Goal: Task Accomplishment & Management: Manage account settings

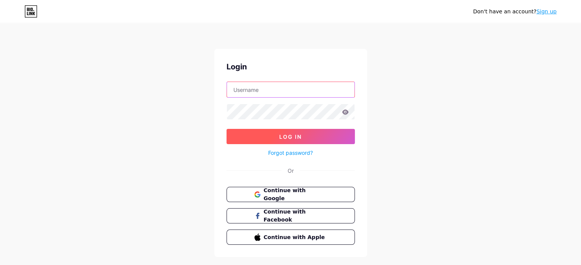
type input "[EMAIL_ADDRESS][DOMAIN_NAME]"
click at [278, 131] on button "Log In" at bounding box center [290, 136] width 128 height 15
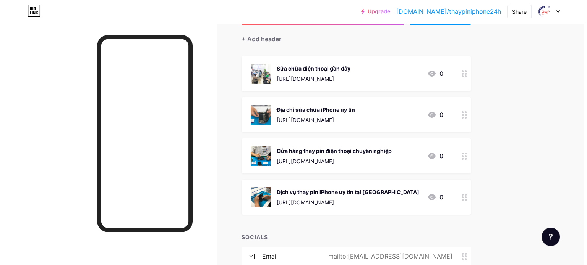
scroll to position [70, 0]
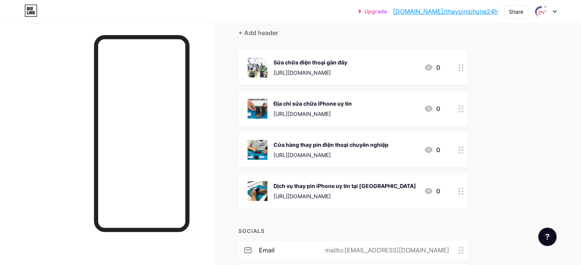
click at [347, 59] on div "Sửa chữa điện thoại gần đây" at bounding box center [310, 62] width 74 height 8
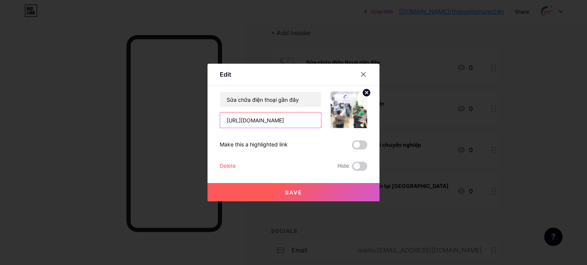
click at [275, 116] on input "[URL][DOMAIN_NAME]" at bounding box center [270, 120] width 101 height 15
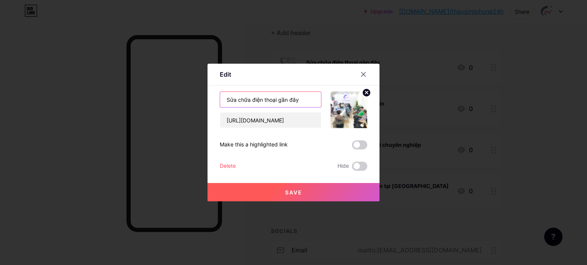
click at [283, 102] on input "Sửa chữa điện thoại gần đây" at bounding box center [270, 99] width 101 height 15
paste input "thay pin ip chính hãng"
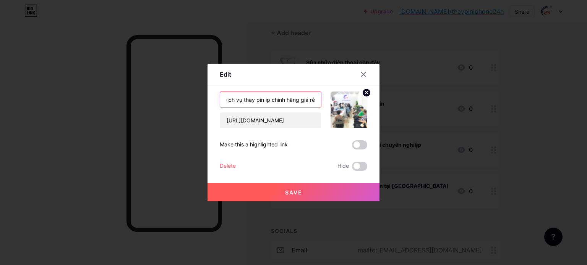
type input "Dịch vụ thay pin ip chính hãng giá rẻ"
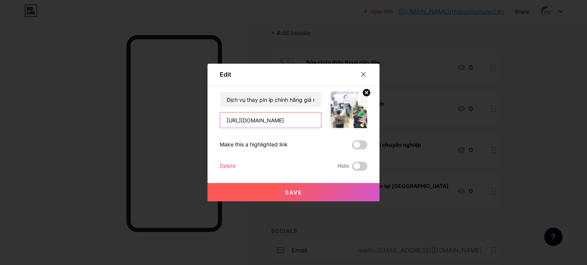
click at [260, 126] on input "[URL][DOMAIN_NAME]" at bounding box center [270, 120] width 101 height 15
paste input "thay-pin-iphone-sc4460"
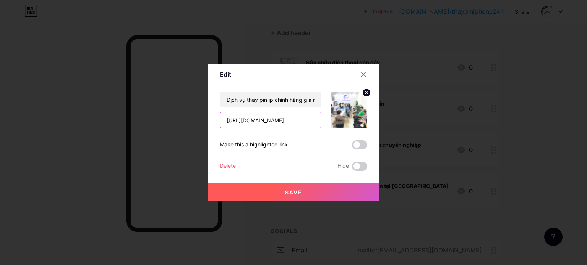
type input "[URL][DOMAIN_NAME]"
click at [350, 108] on img at bounding box center [348, 110] width 37 height 37
click at [366, 93] on icon at bounding box center [366, 92] width 3 height 3
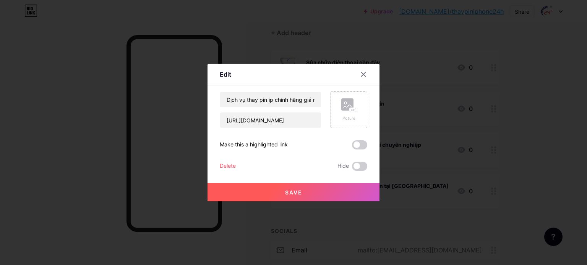
click at [348, 107] on rect at bounding box center [347, 105] width 12 height 12
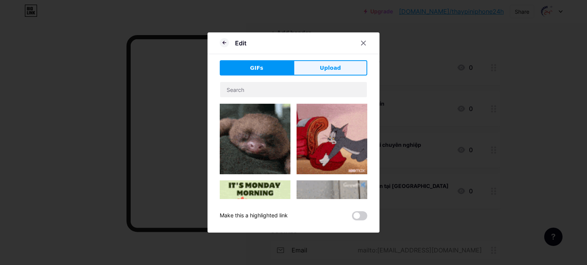
click at [316, 67] on button "Upload" at bounding box center [330, 67] width 74 height 15
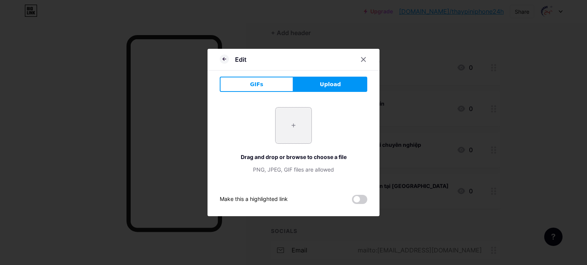
click at [303, 138] on input "file" at bounding box center [293, 126] width 36 height 36
type input "C:\fakepath\thumb-pin-ip.png"
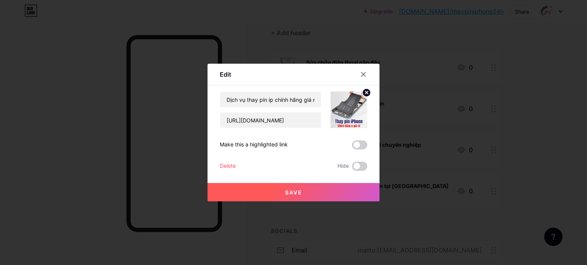
click at [309, 197] on button "Save" at bounding box center [293, 192] width 172 height 18
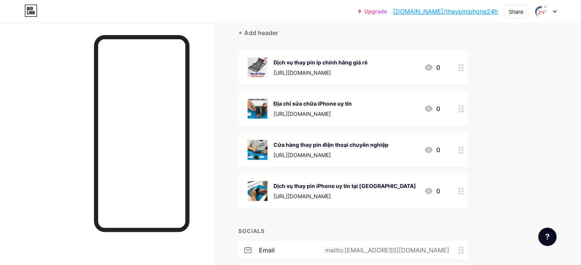
click at [352, 104] on div "Địa chỉ sửa chữa iPhone uy tín" at bounding box center [312, 104] width 78 height 8
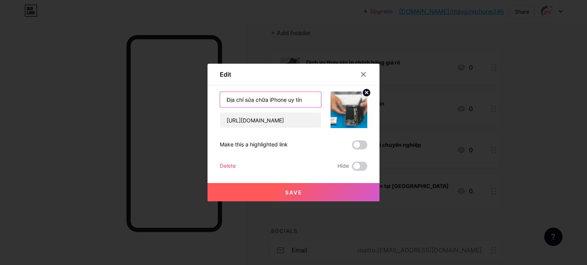
click at [259, 100] on input "Địa chỉ sửa chữa iPhone uy tín" at bounding box center [270, 99] width 101 height 15
paste input "thay pin điện thoại giá bao nhiêu"
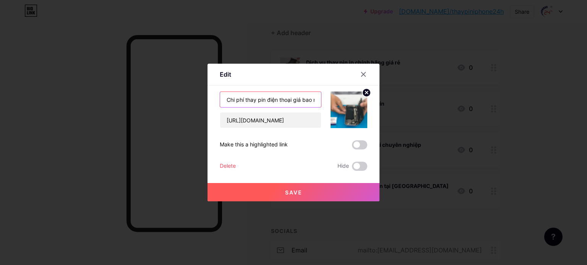
scroll to position [0, 13]
type input "Chi phí thay pin điện thoại giá bao nhiêu"
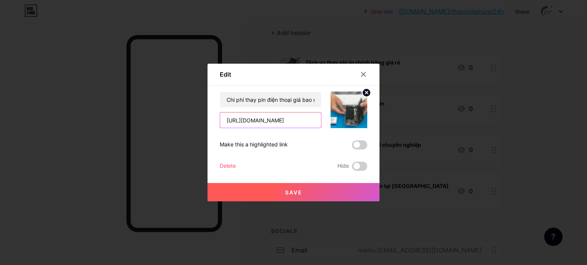
click at [285, 115] on input "[URL][DOMAIN_NAME]" at bounding box center [270, 120] width 101 height 15
paste input "thay-pin-dien-thoai-sc4459"
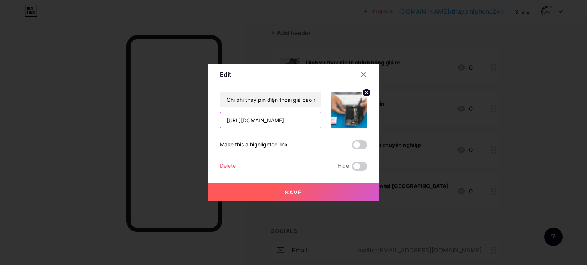
type input "[URL][DOMAIN_NAME]"
click at [310, 187] on button "Save" at bounding box center [293, 192] width 172 height 18
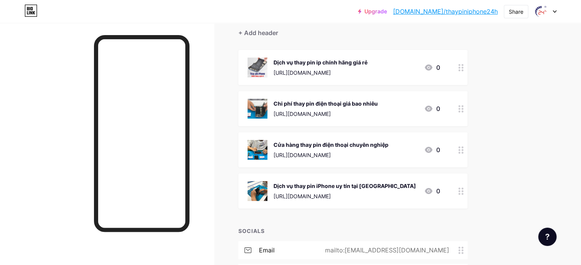
click at [388, 142] on div "Cửa hàng thay pin điện thoại chuyên nghiệp" at bounding box center [330, 145] width 115 height 8
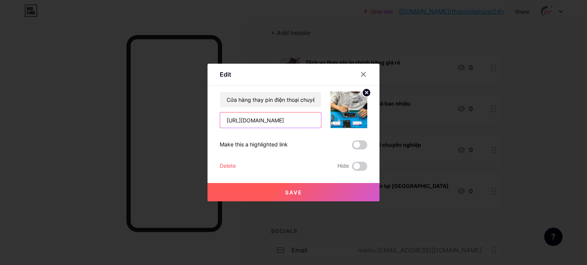
click at [303, 123] on input "[URL][DOMAIN_NAME]" at bounding box center [270, 120] width 101 height 15
paste input "sua-iphone-12-series-sc32"
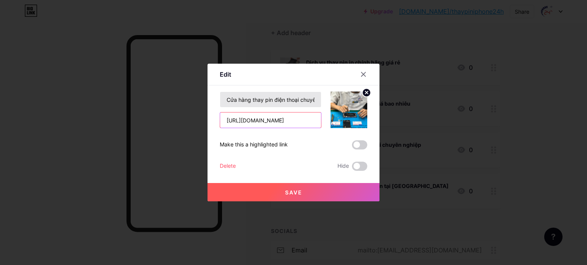
type input "[URL][DOMAIN_NAME]"
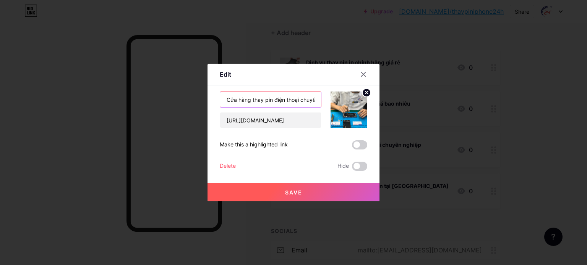
click at [289, 101] on input "Cửa hàng thay pin điện thoại chuyên nghiệp" at bounding box center [270, 99] width 101 height 15
type input "Xem thêm: Trung tâm sửa chữa iPhone 12/12 Mini/12 Pro/12 Pro Max chuyên nghiệp"
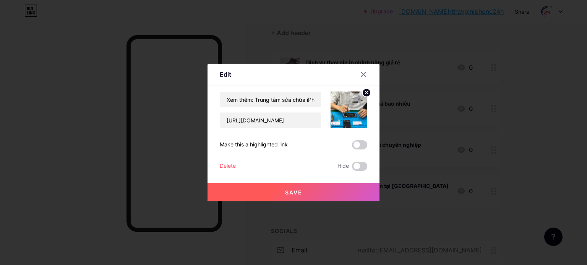
click at [326, 191] on button "Save" at bounding box center [293, 192] width 172 height 18
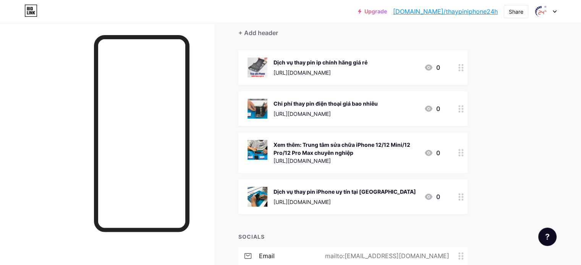
click at [399, 189] on div "Dịch vụ thay pin iPhone uy tín tại [GEOGRAPHIC_DATA]" at bounding box center [344, 192] width 142 height 8
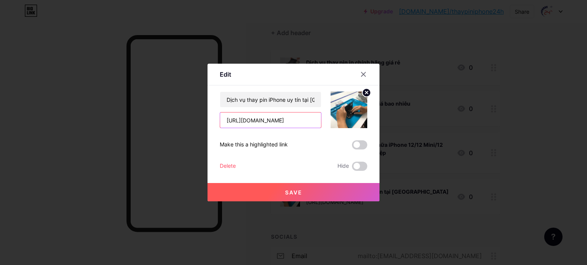
click at [270, 118] on input "[URL][DOMAIN_NAME]" at bounding box center [270, 120] width 101 height 15
paste input "iphone-13-series-sc3163"
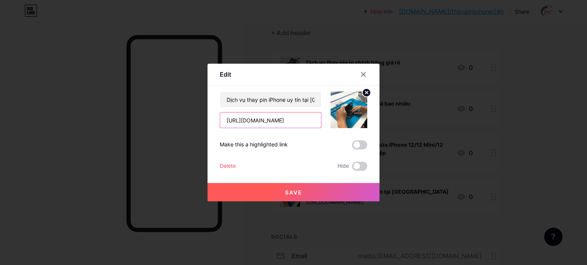
type input "[URL][DOMAIN_NAME]"
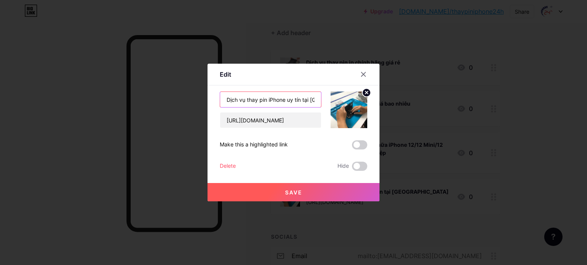
click at [251, 103] on input "Dịch vụ thay pin iPhone uy tín tại [GEOGRAPHIC_DATA]" at bounding box center [270, 99] width 101 height 15
click at [315, 102] on input "Xem thêm: Cửa hàng sửa chữa iPhone 13/13 Mini/13 Pro/13 Pro Max" at bounding box center [270, 99] width 101 height 15
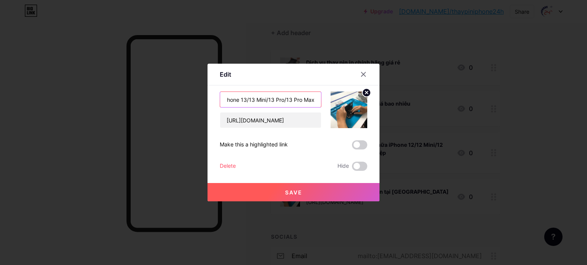
click at [316, 100] on input "Xem thêm: Cửa hàng sửa chữa iPhone 13/13 Mini/13 Pro/13 Pro Max" at bounding box center [270, 99] width 101 height 15
click at [303, 97] on input "Xem thêm: Cửa hàng sửa chữa iPhone 13/13 Mini/13 Pro/13 Pro Max" at bounding box center [270, 99] width 101 height 15
click at [313, 99] on input "Xem thêm: Cửa hàng sửa chữa iPhone 13/13 Mini/13 Pro/13 Pro Max" at bounding box center [270, 99] width 101 height 15
type input "Xem thêm: Cửa hàng sửa chữa iPhone 13/13 Mini/13 Pro/13 Pro Max giá rẻ uy tín"
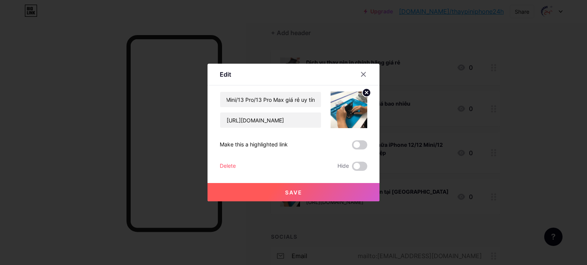
click at [304, 198] on button "Save" at bounding box center [293, 192] width 172 height 18
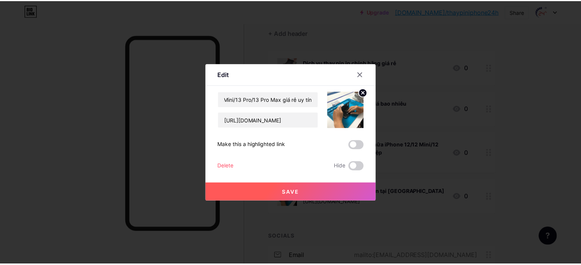
scroll to position [0, 0]
